Goal: Task Accomplishment & Management: Manage account settings

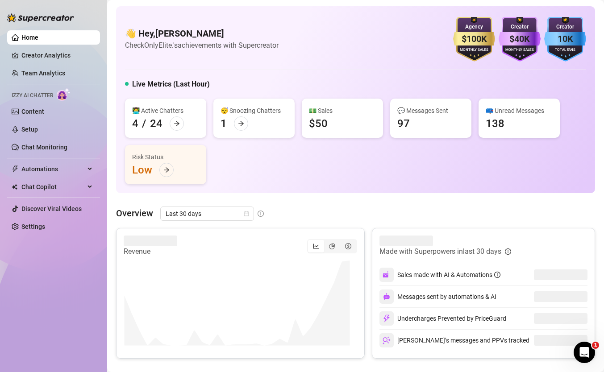
scroll to position [29, 0]
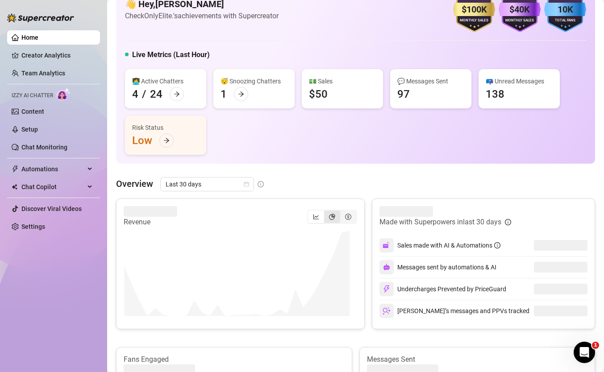
click at [329, 216] on icon "pie-chart" at bounding box center [332, 217] width 6 height 6
click at [326, 212] on input "segmented control" at bounding box center [326, 212] width 0 height 0
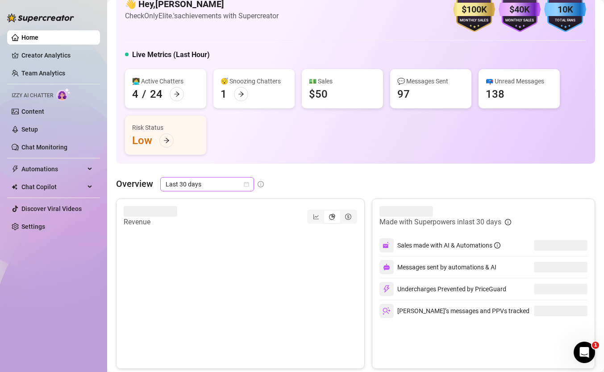
click at [204, 181] on span "Last 30 days" at bounding box center [207, 184] width 83 height 13
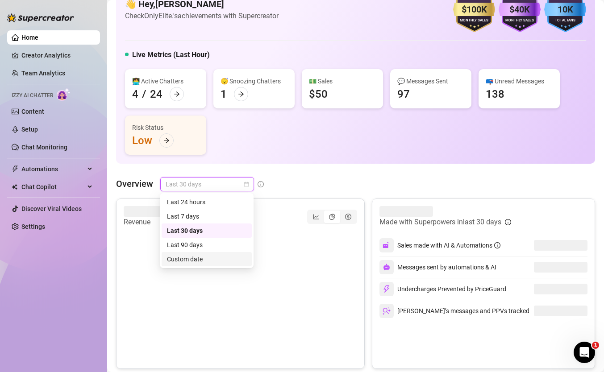
click at [204, 261] on div "Custom date" at bounding box center [206, 259] width 79 height 10
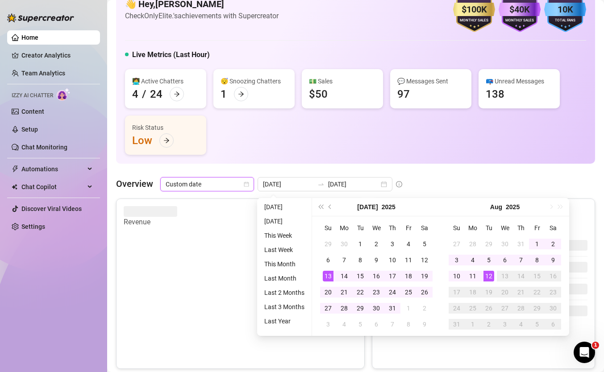
type input "[DATE]"
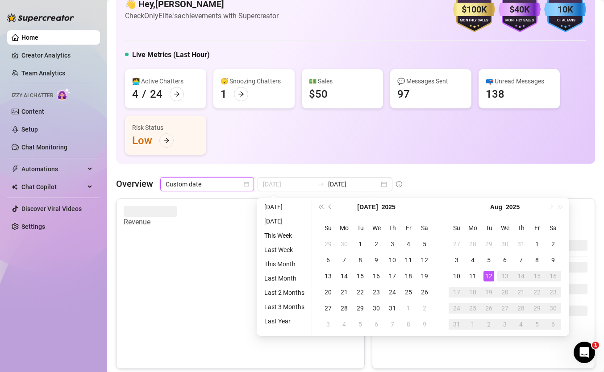
type input "[DATE]"
click at [487, 274] on div "12" at bounding box center [488, 276] width 11 height 11
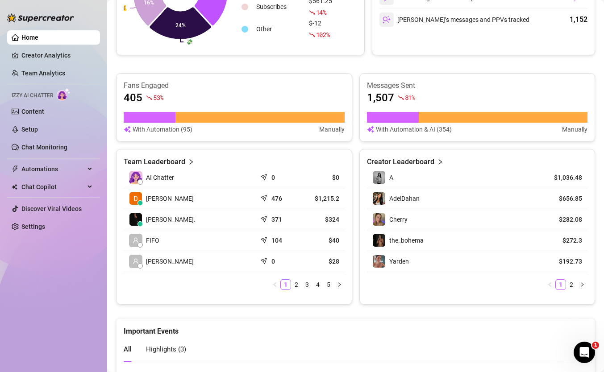
scroll to position [322, 0]
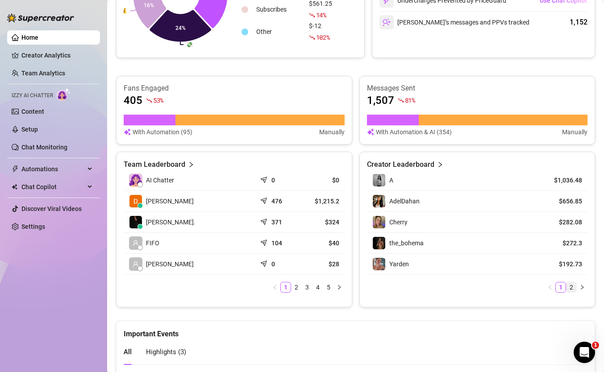
click at [566, 283] on link "2" at bounding box center [571, 288] width 10 height 10
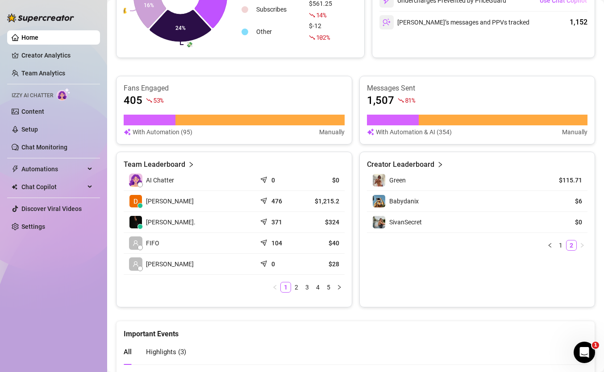
click at [555, 285] on div "Creator Leaderboard Green $115.71 Babydanix $6 SivanSecret $0 1 2" at bounding box center [477, 230] width 236 height 156
click at [556, 243] on link "1" at bounding box center [561, 246] width 10 height 10
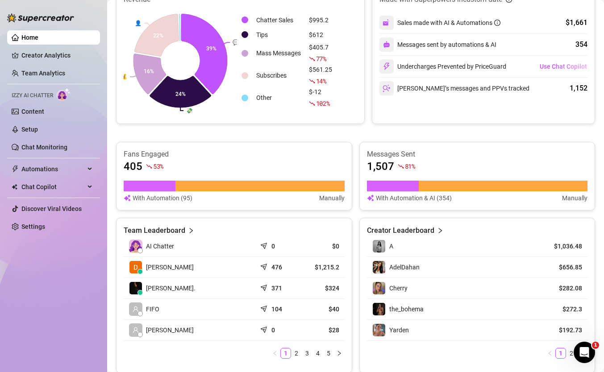
scroll to position [263, 0]
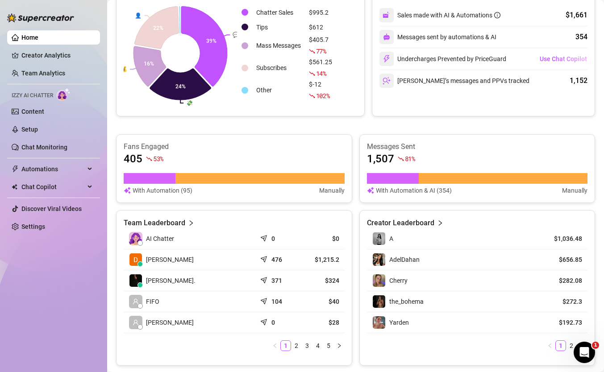
click at [265, 282] on div "371" at bounding box center [278, 280] width 33 height 9
click at [291, 282] on div "371" at bounding box center [278, 280] width 33 height 9
click at [320, 278] on article "$324" at bounding box center [322, 280] width 33 height 9
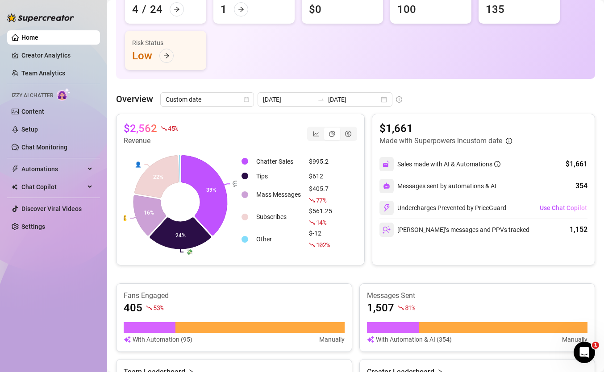
scroll to position [14, 0]
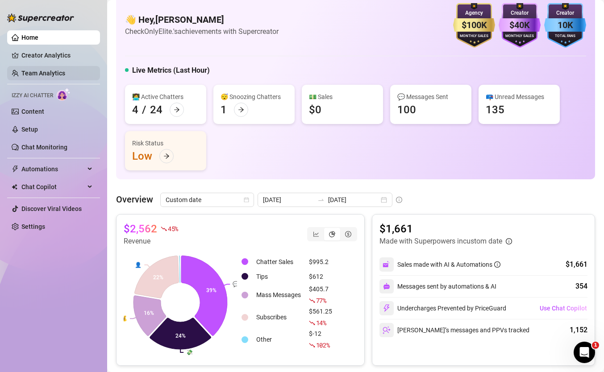
click at [65, 70] on link "Team Analytics" at bounding box center [43, 73] width 44 height 7
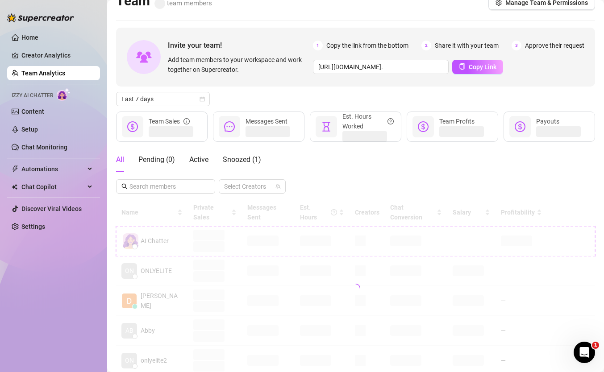
click at [179, 91] on div "Invite your team! Add team members to your workspace and work together on Super…" at bounding box center [355, 289] width 479 height 523
click at [175, 98] on span "Last 7 days" at bounding box center [162, 98] width 83 height 13
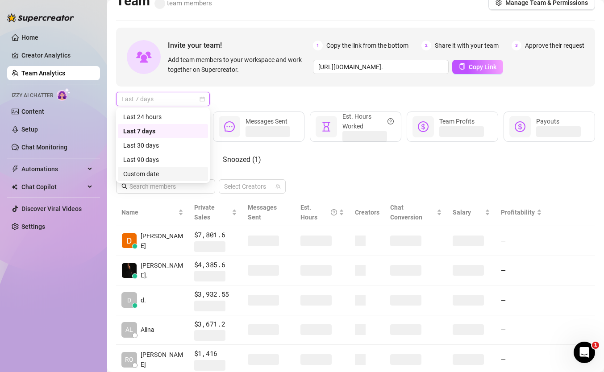
click at [152, 169] on div "Custom date" at bounding box center [162, 174] width 79 height 10
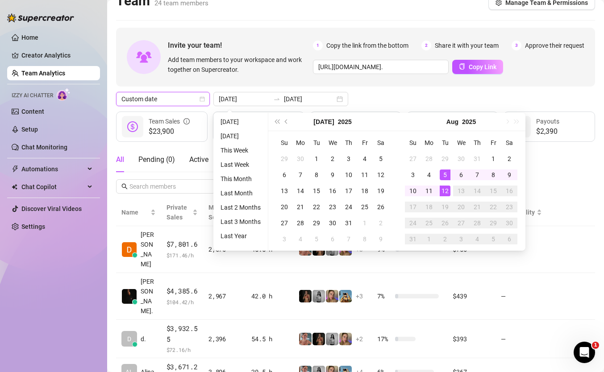
type input "[DATE]"
click at [445, 187] on div "12" at bounding box center [445, 191] width 11 height 11
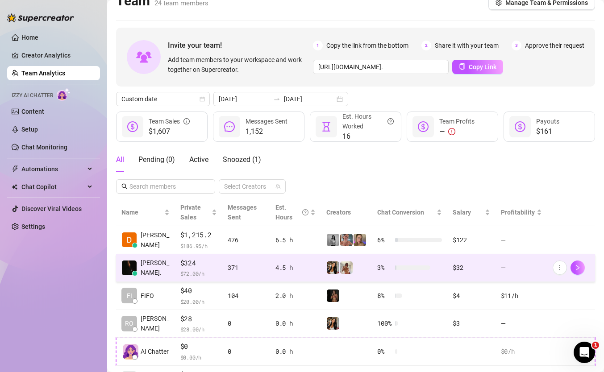
click at [262, 273] on td "371" at bounding box center [246, 268] width 48 height 28
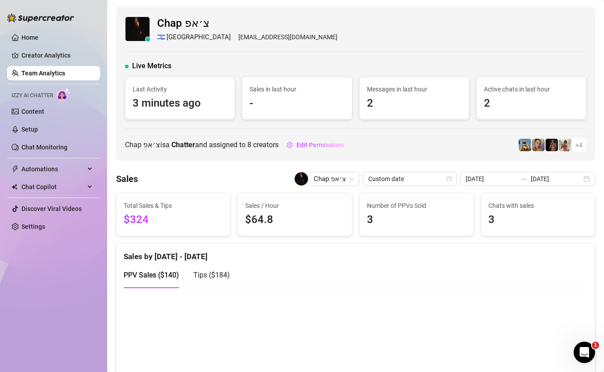
click at [27, 47] on ul "Home Creator Analytics Team Analytics Izzy AI Chatter Content Setup Chat Monito…" at bounding box center [53, 132] width 93 height 211
click at [27, 52] on link "Creator Analytics" at bounding box center [56, 55] width 71 height 14
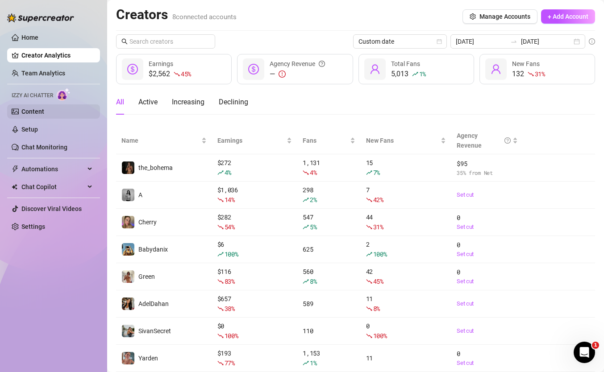
click at [44, 115] on link "Content" at bounding box center [32, 111] width 23 height 7
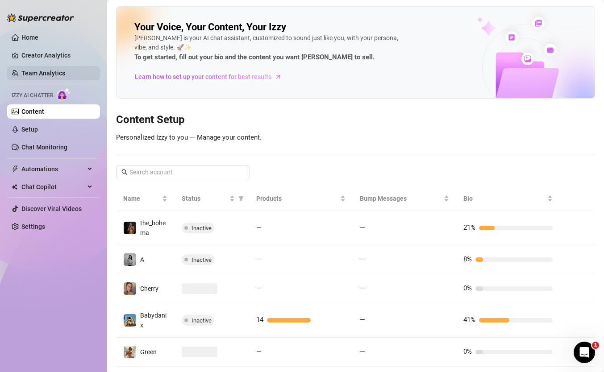
click at [44, 71] on link "Team Analytics" at bounding box center [43, 73] width 44 height 7
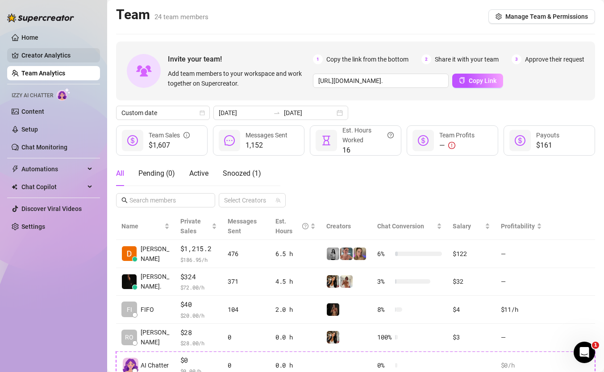
click at [41, 53] on link "Creator Analytics" at bounding box center [56, 55] width 71 height 14
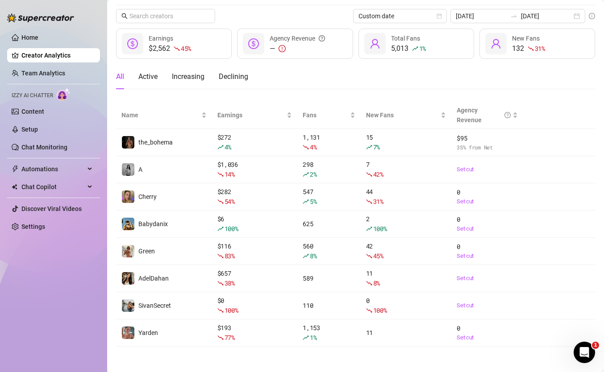
scroll to position [27, 0]
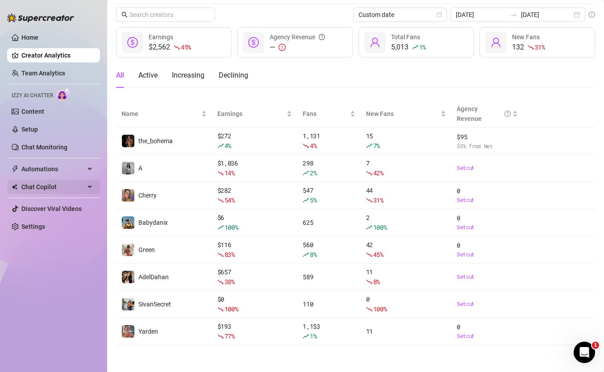
click at [75, 183] on span "Chat Copilot" at bounding box center [52, 187] width 63 height 14
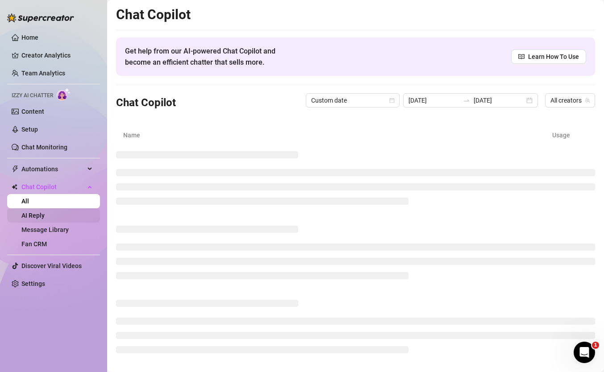
click at [45, 212] on link "AI Reply" at bounding box center [32, 215] width 23 height 7
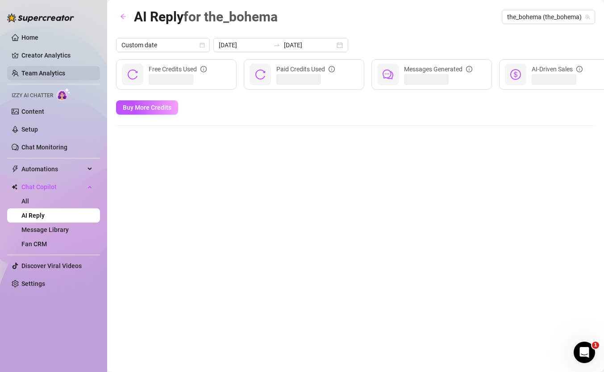
click at [59, 70] on link "Team Analytics" at bounding box center [43, 73] width 44 height 7
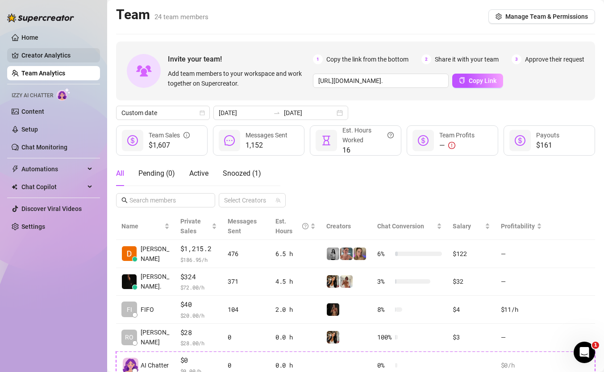
click at [72, 60] on link "Creator Analytics" at bounding box center [56, 55] width 71 height 14
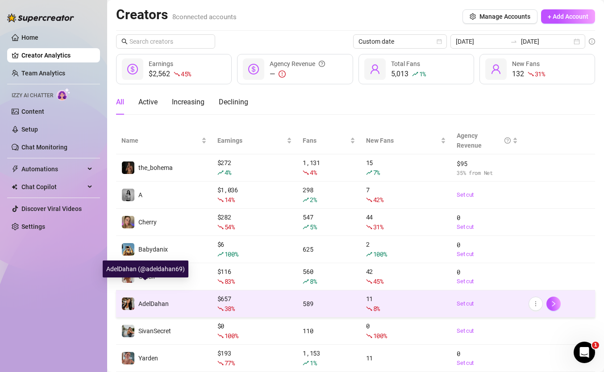
scroll to position [27, 0]
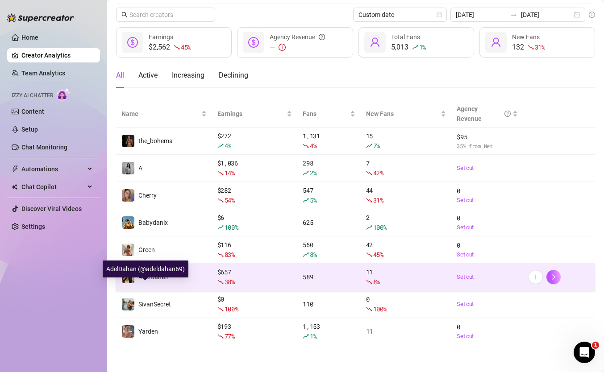
click at [158, 309] on div "SivanSecret" at bounding box center [154, 305] width 33 height 10
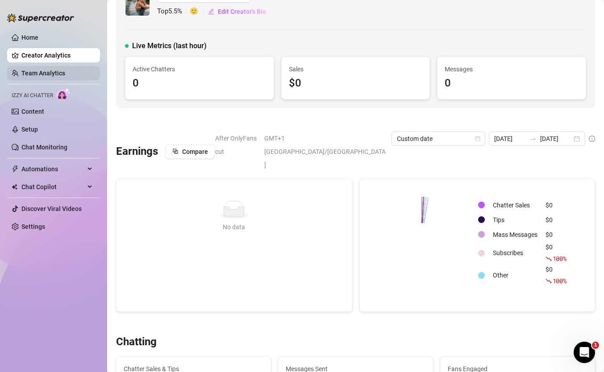
click at [65, 70] on link "Team Analytics" at bounding box center [43, 73] width 44 height 7
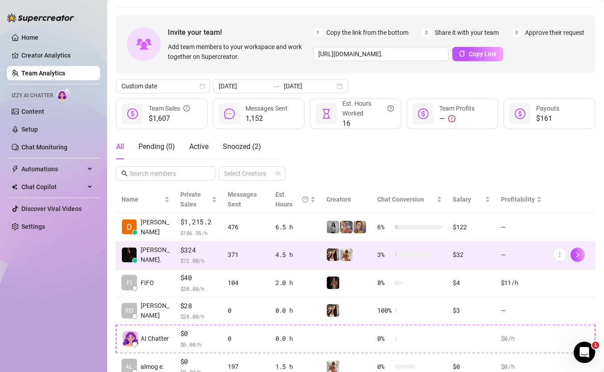
click at [192, 249] on span "$324" at bounding box center [198, 250] width 37 height 11
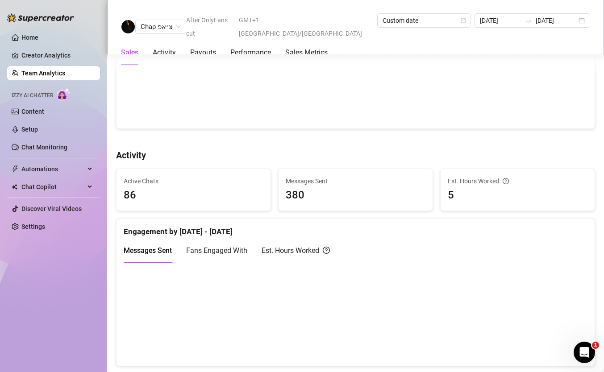
scroll to position [260, 0]
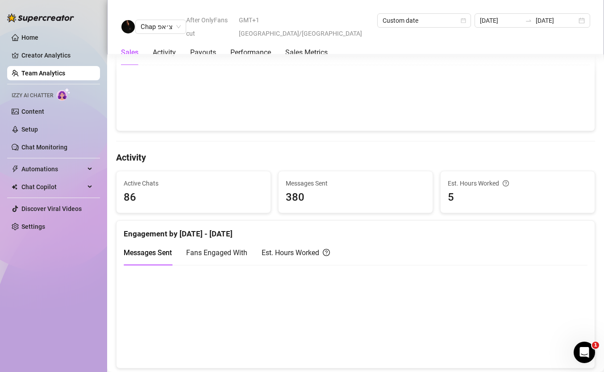
click at [227, 254] on span "Fans Engaged With" at bounding box center [216, 253] width 61 height 8
click at [154, 254] on span "Messages Sent" at bounding box center [148, 253] width 48 height 8
click at [199, 250] on span "Fans Engaged With" at bounding box center [216, 253] width 61 height 8
click at [293, 266] on div "Messages Sent Fans Engaged With Est. Hours Worked" at bounding box center [356, 256] width 464 height 33
click at [288, 254] on div "Est. Hours Worked" at bounding box center [296, 252] width 68 height 11
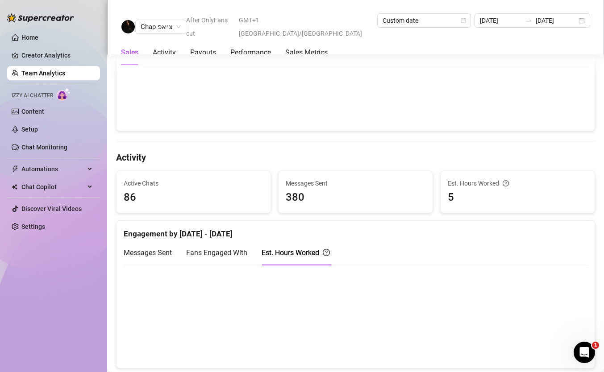
click at [225, 255] on span "Fans Engaged With" at bounding box center [216, 253] width 61 height 8
click at [133, 244] on div "Messages Sent" at bounding box center [148, 252] width 48 height 25
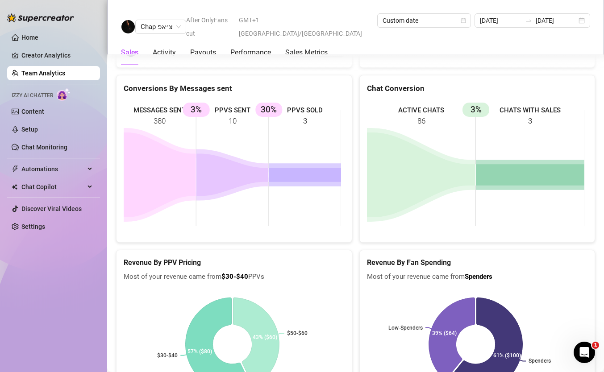
scroll to position [1447, 0]
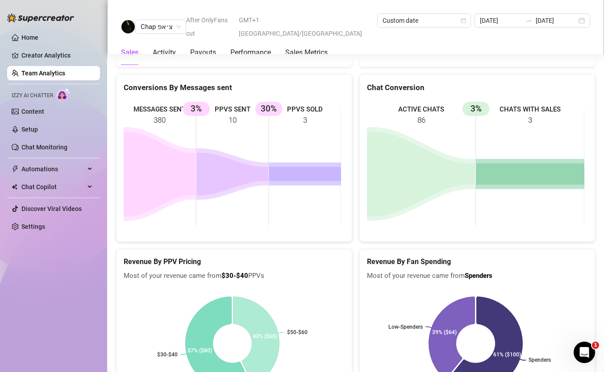
click at [416, 112] on rect at bounding box center [475, 167] width 217 height 134
click at [483, 109] on rect at bounding box center [475, 167] width 217 height 134
click at [482, 109] on rect at bounding box center [475, 167] width 217 height 134
click at [481, 109] on rect at bounding box center [475, 167] width 217 height 134
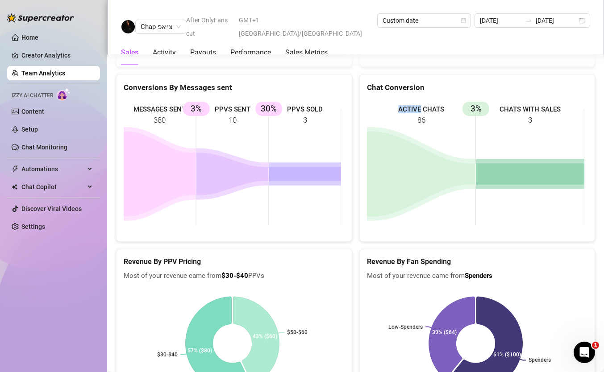
click at [481, 109] on rect at bounding box center [475, 167] width 217 height 134
click at [481, 107] on rect at bounding box center [475, 167] width 217 height 134
click at [171, 49] on div "Activity" at bounding box center [164, 52] width 23 height 25
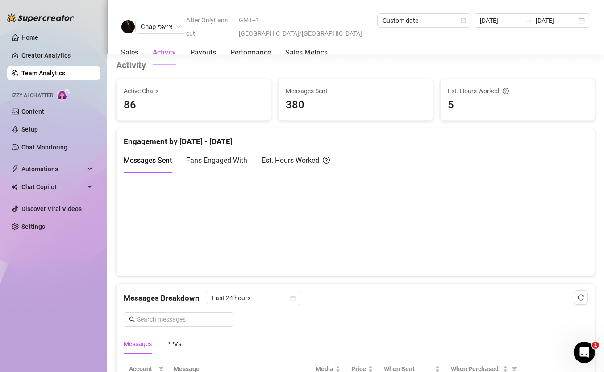
click at [221, 50] on div "Sales Activity Payouts Performance Sales Metrics" at bounding box center [224, 52] width 207 height 25
click at [209, 47] on div "Payouts" at bounding box center [203, 52] width 26 height 11
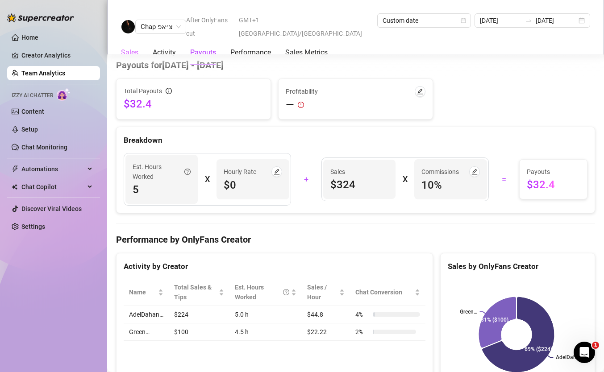
click at [138, 40] on div "Sales" at bounding box center [129, 52] width 17 height 25
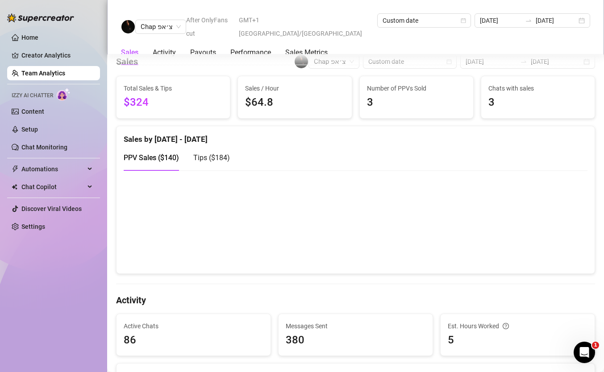
scroll to position [114, 0]
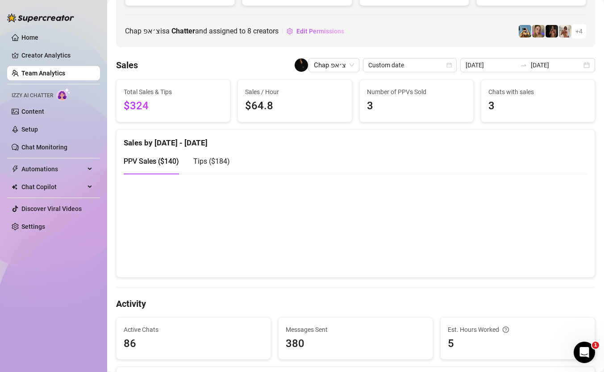
click at [198, 162] on span "Tips ( $184 )" at bounding box center [211, 161] width 37 height 8
click at [160, 155] on div "PPV Sales ( $140 )" at bounding box center [151, 161] width 55 height 25
click at [228, 166] on div "Tips ( $184 )" at bounding box center [211, 161] width 37 height 11
click at [129, 143] on div "Sales by [DATE] - [DATE]" at bounding box center [356, 139] width 464 height 19
click at [156, 167] on div "PPV Sales ( $140 )" at bounding box center [151, 161] width 55 height 25
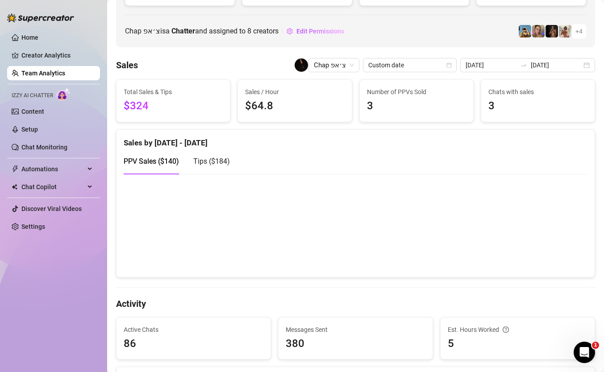
click at [57, 63] on ul "Home Creator Analytics Team Analytics Izzy AI Chatter Content Setup Chat Monito…" at bounding box center [53, 132] width 93 height 211
click at [60, 59] on link "Creator Analytics" at bounding box center [56, 55] width 71 height 14
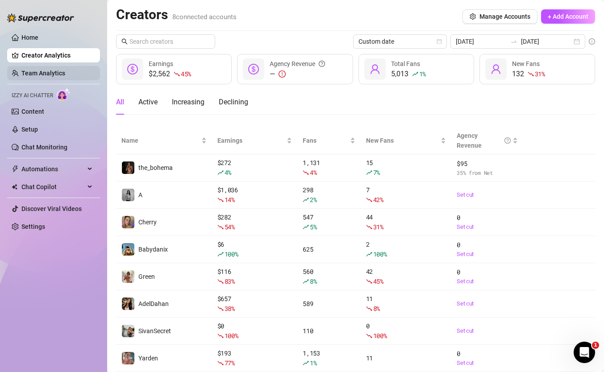
click at [65, 70] on link "Team Analytics" at bounding box center [43, 73] width 44 height 7
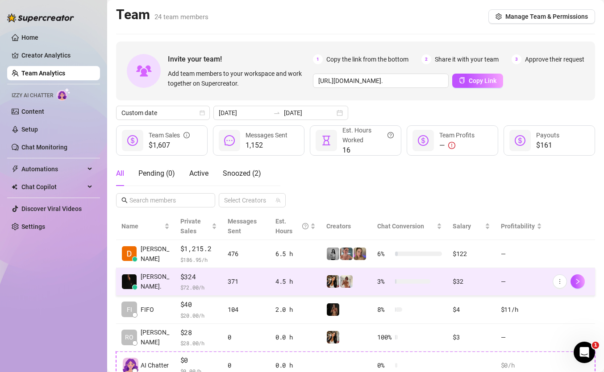
click at [238, 274] on td "371" at bounding box center [246, 282] width 48 height 28
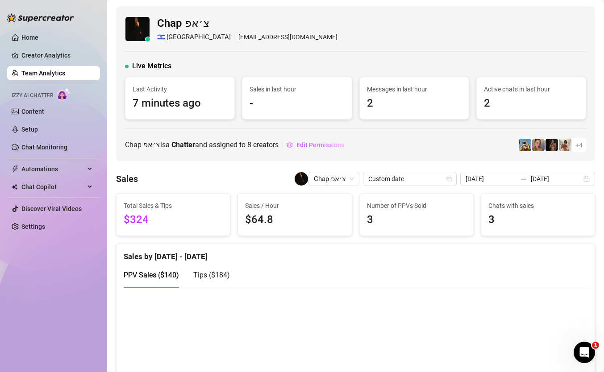
click at [210, 281] on div "Tips ( $184 )" at bounding box center [211, 274] width 37 height 25
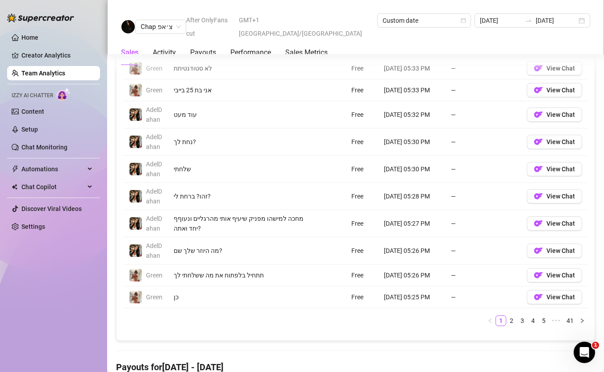
scroll to position [660, 0]
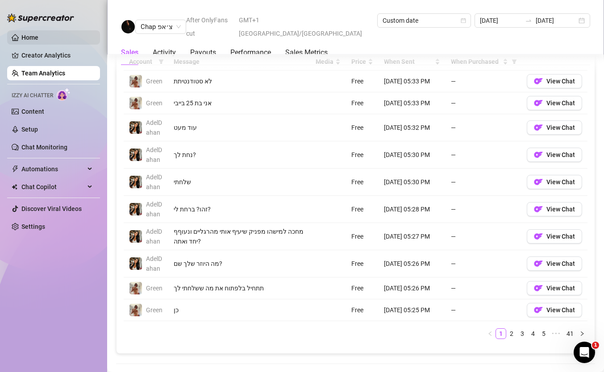
click at [38, 36] on link "Home" at bounding box center [29, 37] width 17 height 7
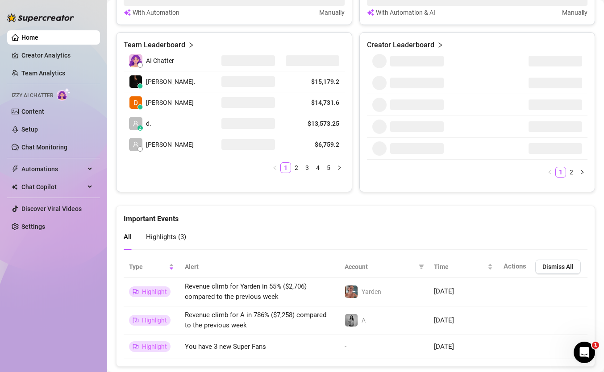
scroll to position [445, 0]
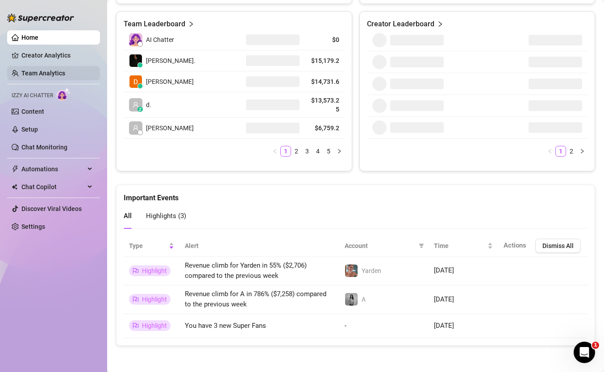
click at [54, 74] on link "Team Analytics" at bounding box center [43, 73] width 44 height 7
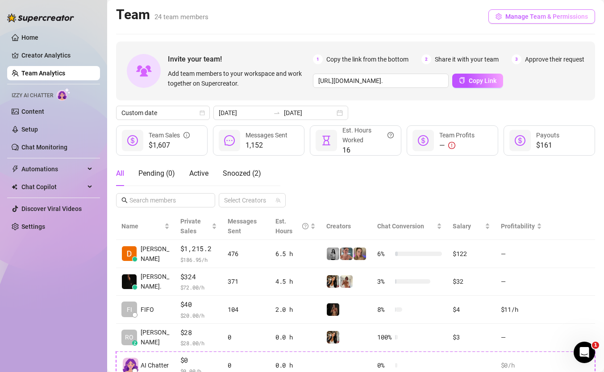
click at [524, 20] on button "Manage Team & Permissions" at bounding box center [541, 16] width 107 height 14
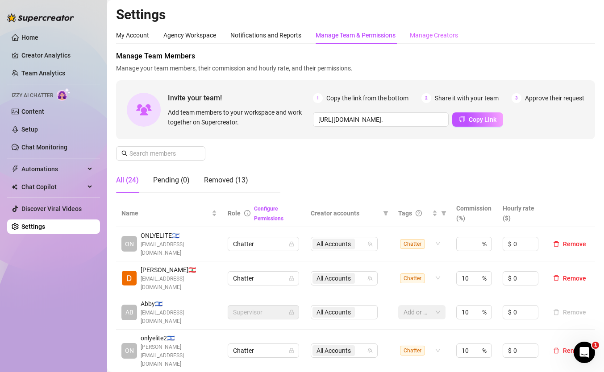
click at [427, 41] on div "Manage Creators" at bounding box center [434, 35] width 48 height 17
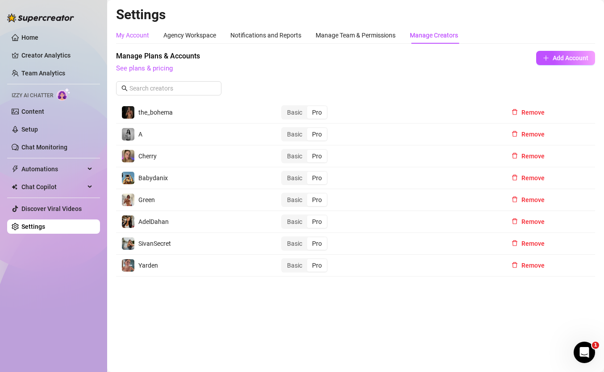
click at [128, 30] on div "My Account" at bounding box center [132, 35] width 33 height 10
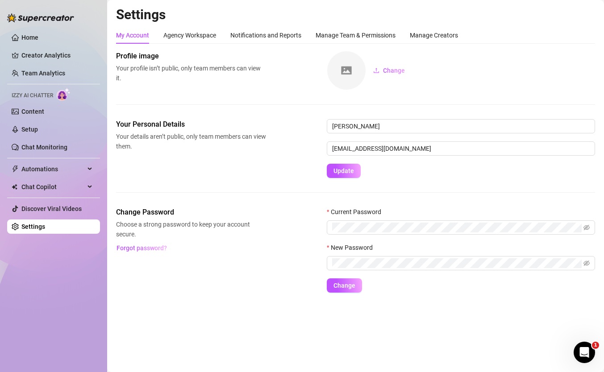
click at [198, 44] on div "My Account Agency Workspace Notifications and Reports Manage Team & Permissions…" at bounding box center [355, 160] width 479 height 266
click at [349, 31] on div "Manage Team & Permissions" at bounding box center [356, 35] width 80 height 10
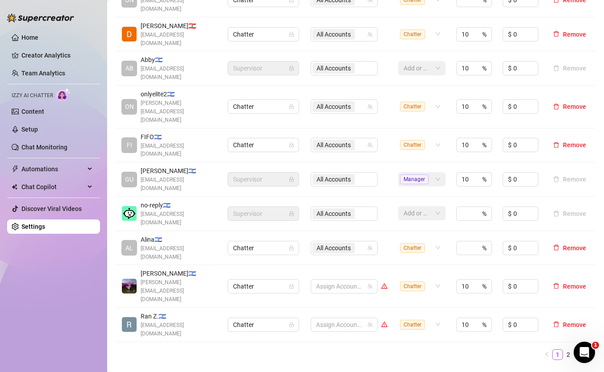
scroll to position [252, 0]
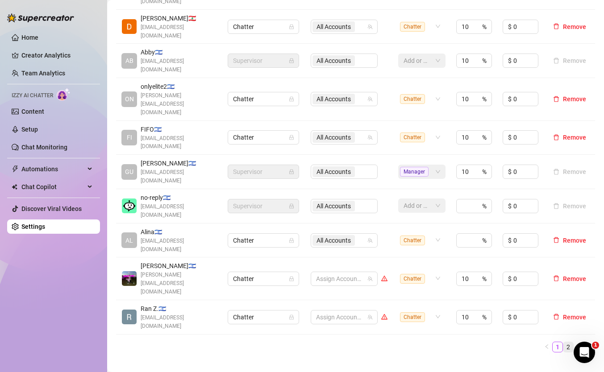
click at [563, 342] on li "2" at bounding box center [568, 347] width 11 height 11
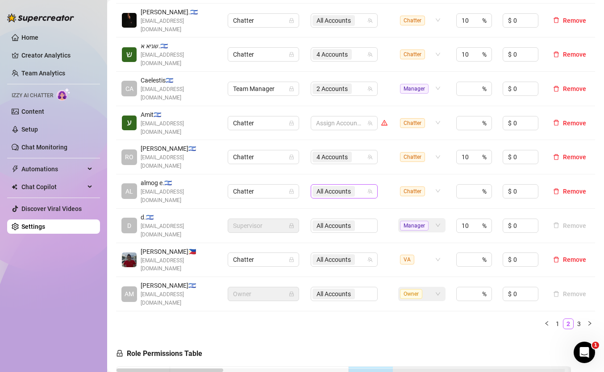
scroll to position [259, 0]
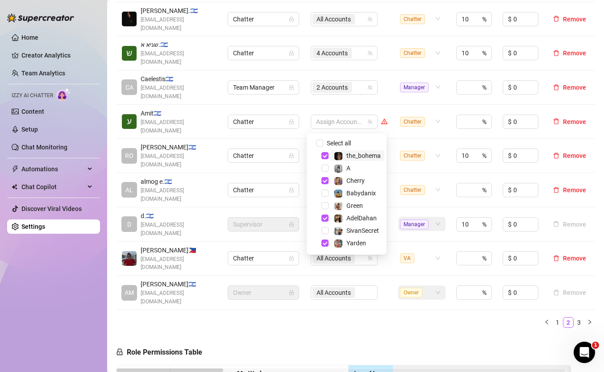
click at [357, 150] on div "4 Accounts" at bounding box center [339, 156] width 54 height 12
click at [345, 169] on div "A" at bounding box center [342, 168] width 17 height 11
click at [433, 317] on ul "1 2 3" at bounding box center [355, 322] width 479 height 11
